Goal: Transaction & Acquisition: Purchase product/service

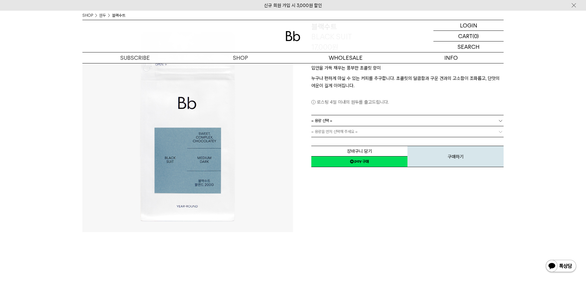
scroll to position [54, 0]
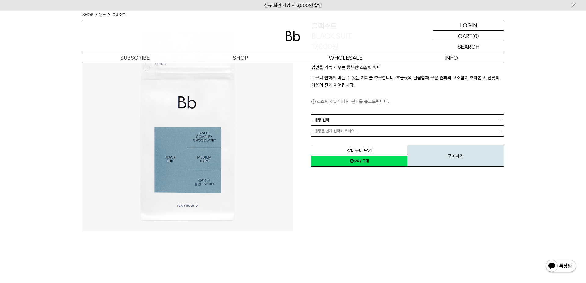
click at [394, 119] on link "= 용량 선택 =" at bounding box center [407, 120] width 192 height 11
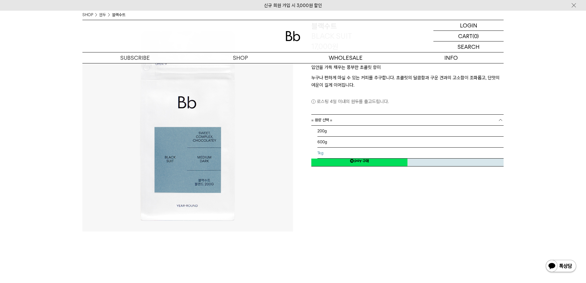
click at [346, 152] on li "1kg" at bounding box center [410, 153] width 186 height 11
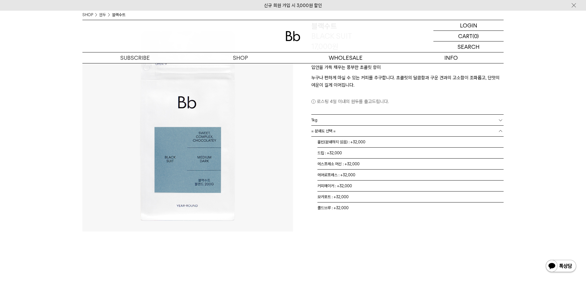
click at [360, 134] on link "= 분쇄도 선택 =" at bounding box center [407, 131] width 192 height 11
click at [349, 142] on li "홀빈(분쇄하지 않음) : +32,000" at bounding box center [410, 142] width 186 height 11
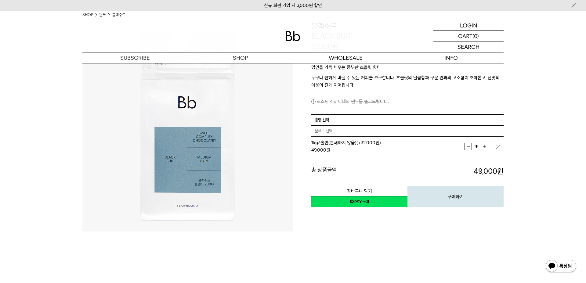
click at [354, 179] on div "장바구니 담기 찜하기 NAVER 네이버 ID로 간편구매 네이버페이 네이버페이 구매하기 찜하기 이전 이벤트 Npay 머니 우리 통장 최대 1만원…" at bounding box center [407, 192] width 192 height 31
click at [360, 201] on link "네이버페이 구매하기" at bounding box center [359, 201] width 96 height 11
